Goal: Task Accomplishment & Management: Use online tool/utility

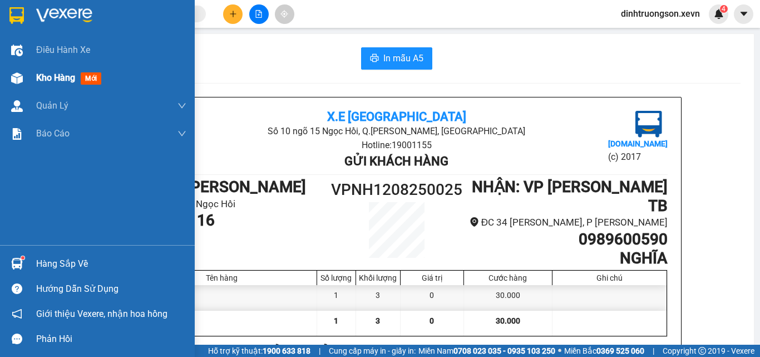
click at [73, 69] on div "Kho hàng mới" at bounding box center [111, 78] width 150 height 28
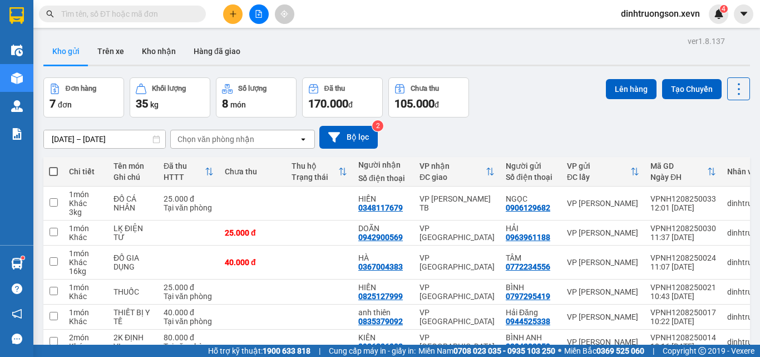
drag, startPoint x: 516, startPoint y: 210, endPoint x: 498, endPoint y: 136, distance: 76.3
click at [498, 136] on div "[DATE] – [DATE] Press the down arrow key to interact with the calendar and sele…" at bounding box center [396, 137] width 707 height 23
click at [658, 207] on icon at bounding box center [662, 203] width 8 height 8
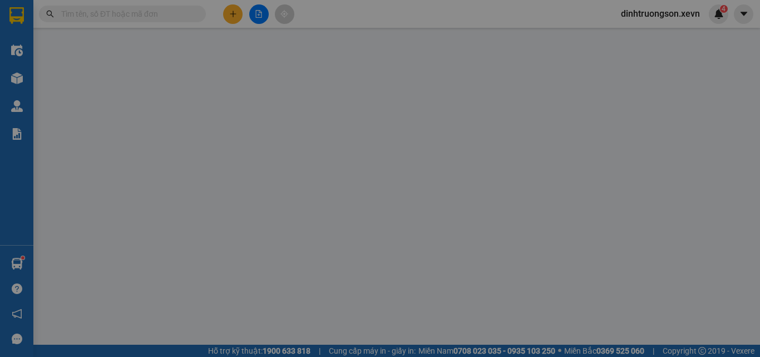
type input "0906129682"
type input "0348117679"
type input "25.000"
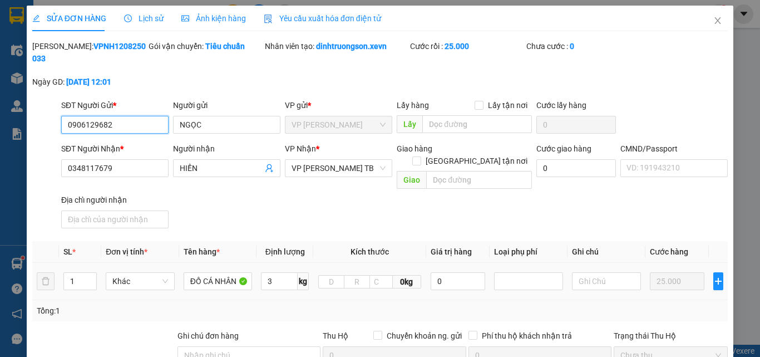
drag, startPoint x: 111, startPoint y: 113, endPoint x: 56, endPoint y: 124, distance: 56.6
click at [55, 124] on div "SĐT Người Gửi * 0906129682 0906129682 Người gửi NGỌC VP gửi * VP [PERSON_NAME] …" at bounding box center [380, 118] width 698 height 39
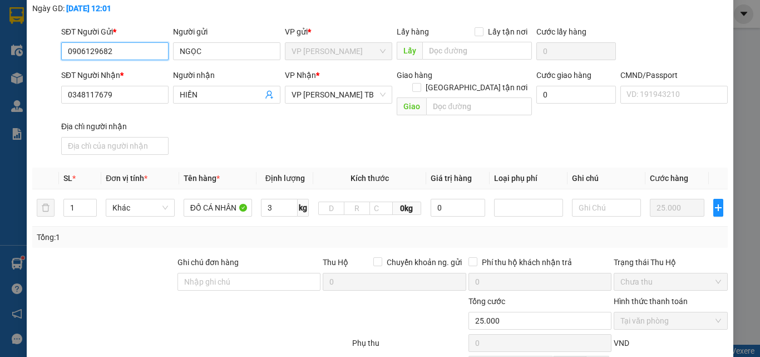
scroll to position [178, 0]
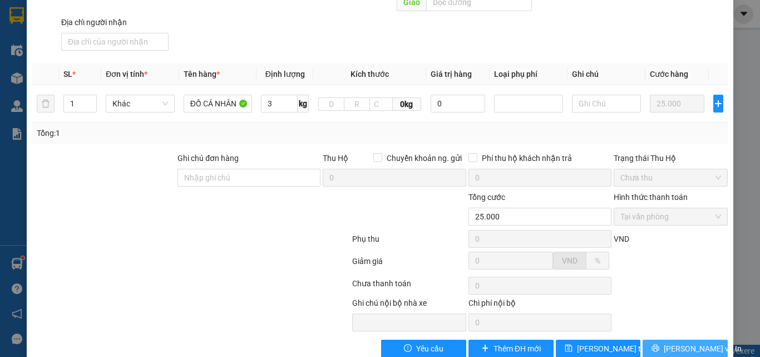
click at [650, 339] on button "[PERSON_NAME] và In" at bounding box center [685, 348] width 85 height 18
